Goal: Use online tool/utility: Utilize a website feature to perform a specific function

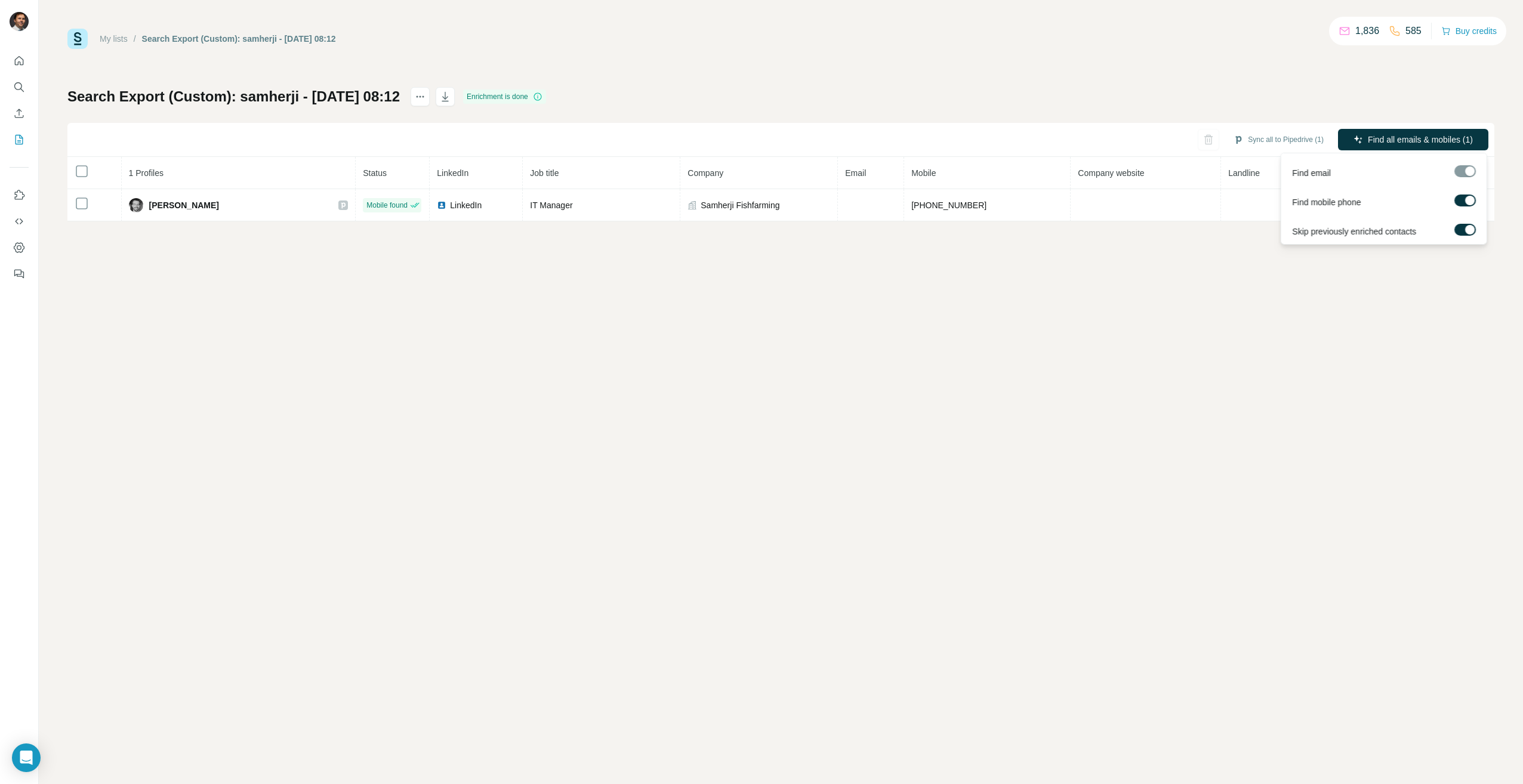
click at [1467, 172] on div at bounding box center [1465, 171] width 22 height 12
click at [1434, 138] on span "Find all emails & mobiles (1)" at bounding box center [1421, 140] width 105 height 12
click at [1202, 77] on div "My lists / Search Export (Custom): samherji - 24/09/2025 08:12 1,836 585 Buy cr…" at bounding box center [781, 125] width 1427 height 193
